Goal: Information Seeking & Learning: Learn about a topic

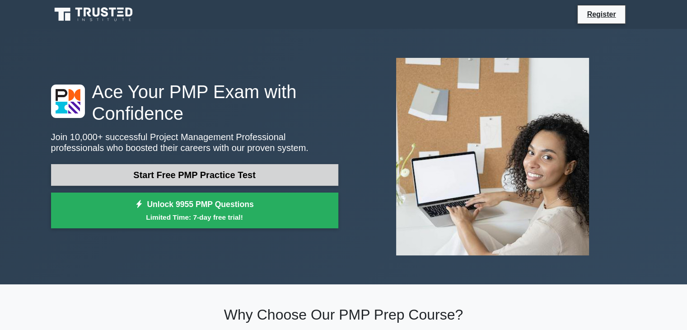
click at [268, 179] on link "Start Free PMP Practice Test" at bounding box center [194, 175] width 287 height 22
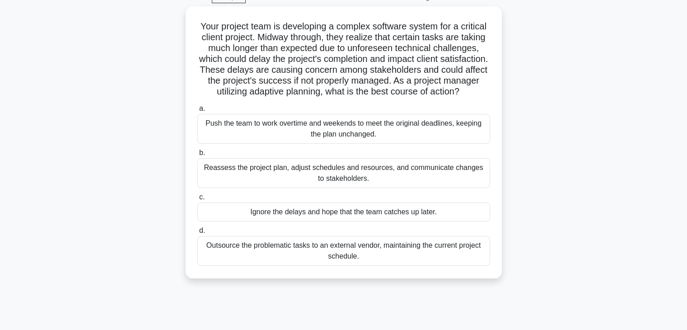
scroll to position [50, 0]
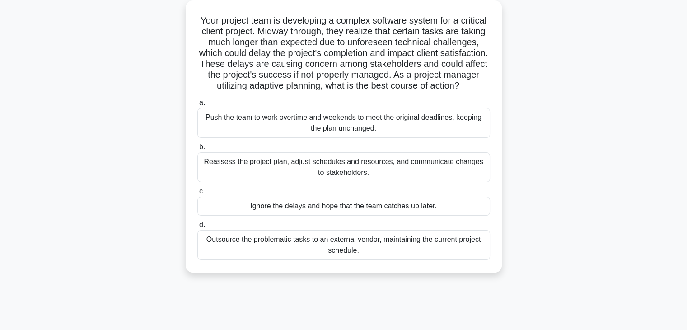
click at [433, 182] on div "Reassess the project plan, adjust schedules and resources, and communicate chan…" at bounding box center [343, 167] width 293 height 30
click at [197, 150] on input "b. Reassess the project plan, adjust schedules and resources, and communicate c…" at bounding box center [197, 147] width 0 height 6
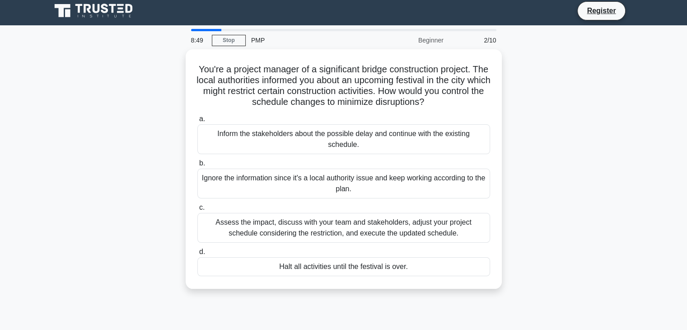
scroll to position [0, 0]
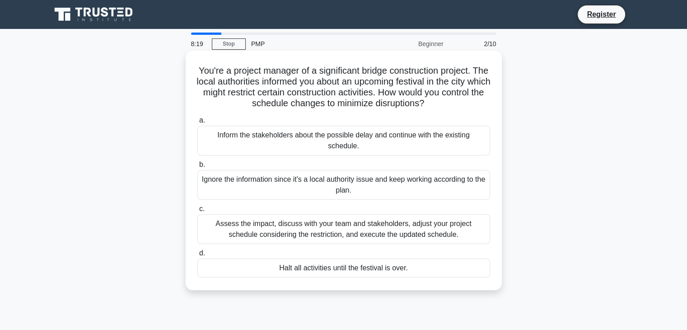
click at [436, 240] on div "Assess the impact, discuss with your team and stakeholders, adjust your project…" at bounding box center [343, 229] width 293 height 30
click at [197, 212] on input "c. Assess the impact, discuss with your team and stakeholders, adjust your proj…" at bounding box center [197, 209] width 0 height 6
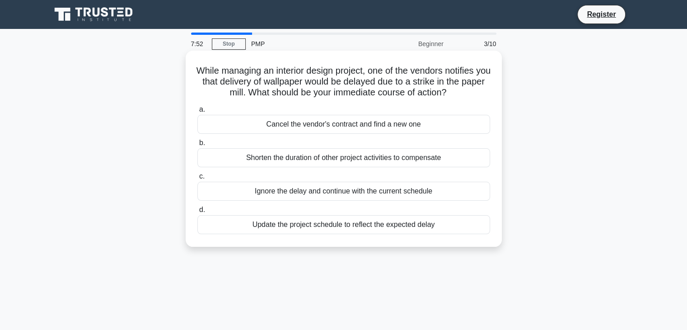
click at [410, 229] on div "Update the project schedule to reflect the expected delay" at bounding box center [343, 224] width 293 height 19
click at [197, 213] on input "d. Update the project schedule to reflect the expected delay" at bounding box center [197, 210] width 0 height 6
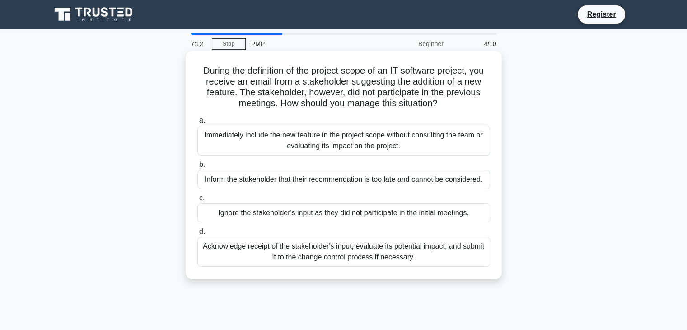
click at [383, 254] on div "Acknowledge receipt of the stakeholder's input, evaluate its potential impact, …" at bounding box center [343, 252] width 293 height 30
click at [197, 235] on input "d. Acknowledge receipt of the stakeholder's input, evaluate its potential impac…" at bounding box center [197, 232] width 0 height 6
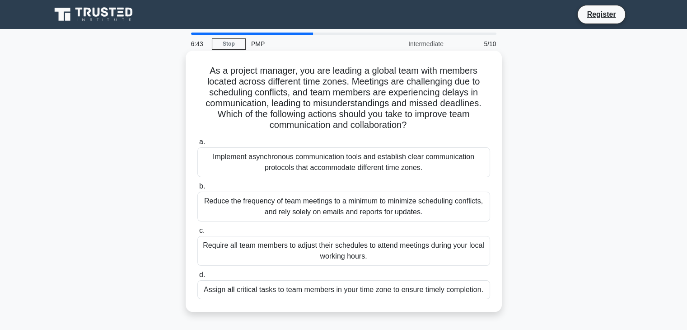
click at [412, 176] on div "Implement asynchronous communication tools and establish clear communication pr…" at bounding box center [343, 162] width 293 height 30
click at [197, 145] on input "a. Implement asynchronous communication tools and establish clear communication…" at bounding box center [197, 142] width 0 height 6
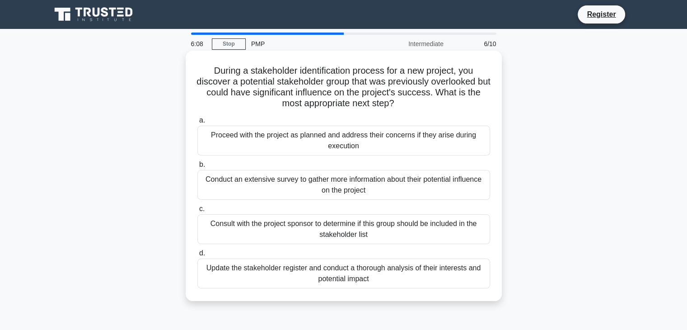
click at [381, 268] on div "Update the stakeholder register and conduct a thorough analysis of their intere…" at bounding box center [343, 274] width 293 height 30
click at [197, 256] on input "d. Update the stakeholder register and conduct a thorough analysis of their int…" at bounding box center [197, 253] width 0 height 6
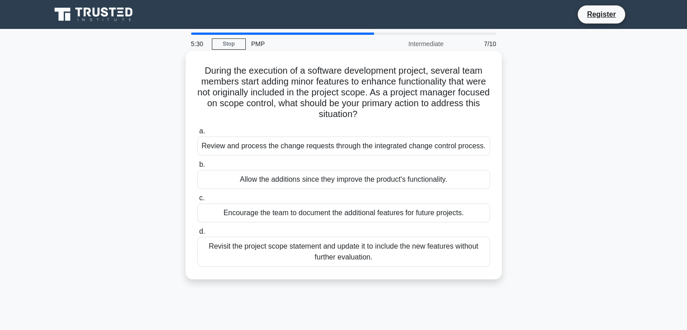
click at [409, 145] on div "Review and process the change requests through the integrated change control pr…" at bounding box center [343, 145] width 293 height 19
click at [197, 134] on input "a. Review and process the change requests through the integrated change control…" at bounding box center [197, 131] width 0 height 6
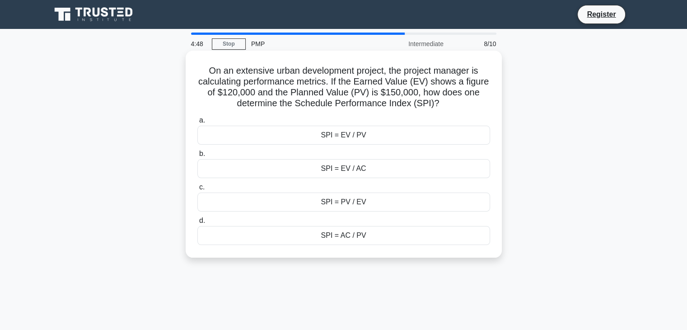
click at [405, 135] on div "SPI = EV / PV" at bounding box center [343, 135] width 293 height 19
click at [197, 123] on input "a. SPI = EV / PV" at bounding box center [197, 121] width 0 height 6
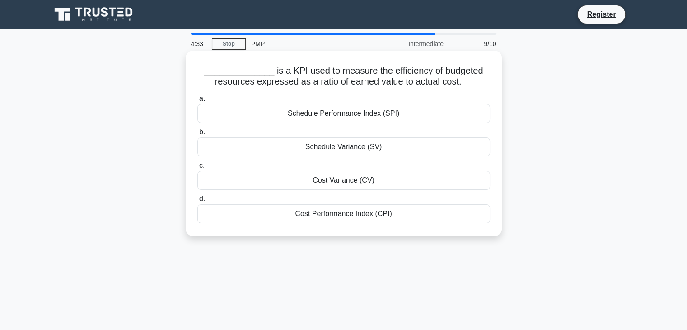
click at [394, 117] on div "Schedule Performance Index (SPI)" at bounding box center [343, 113] width 293 height 19
click at [197, 102] on input "a. Schedule Performance Index (SPI)" at bounding box center [197, 99] width 0 height 6
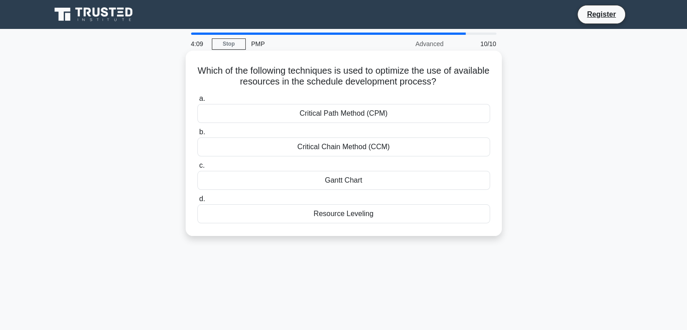
click at [421, 118] on div "Critical Path Method (CPM)" at bounding box center [343, 113] width 293 height 19
click at [197, 102] on input "a. Critical Path Method (CPM)" at bounding box center [197, 99] width 0 height 6
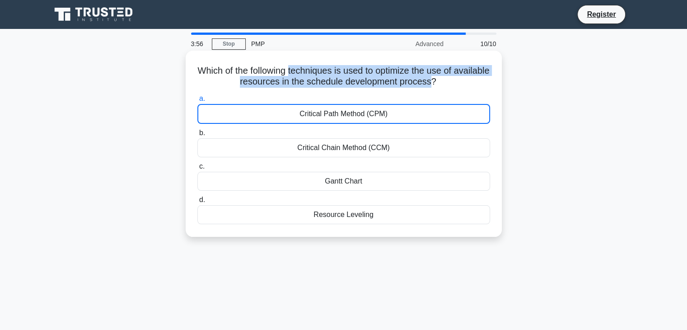
drag, startPoint x: 308, startPoint y: 71, endPoint x: 451, endPoint y: 83, distance: 143.7
click at [451, 83] on h5 "Which of the following techniques is used to optimize the use of available reso…" at bounding box center [344, 76] width 295 height 23
copy h5 "techniques is used to optimize the use of available resources in the schedule d…"
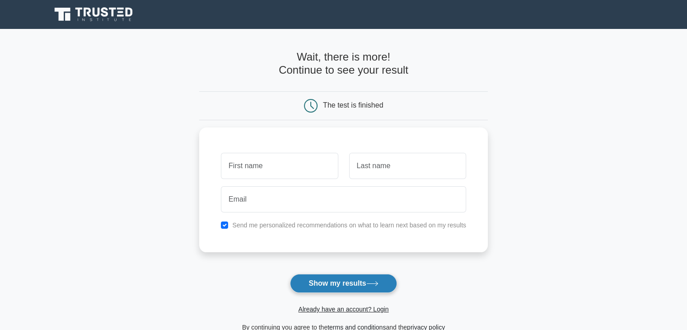
click at [382, 286] on button "Show my results" at bounding box center [343, 283] width 107 height 19
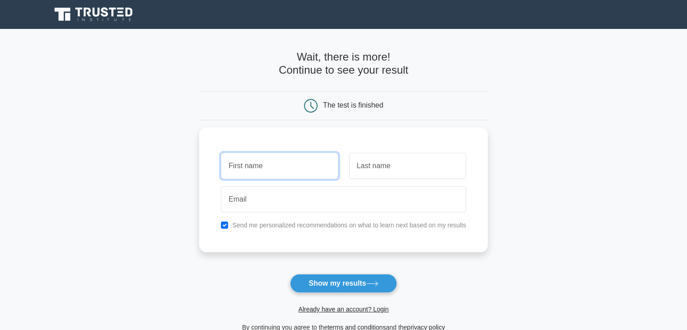
scroll to position [124, 0]
